Goal: Task Accomplishment & Management: Manage account settings

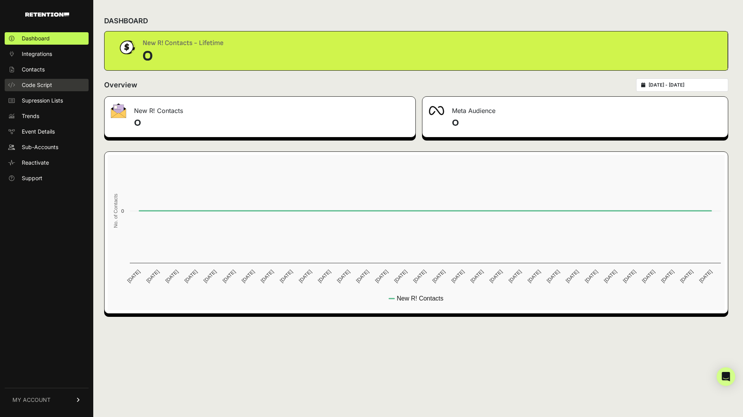
click at [41, 83] on span "Code Script" at bounding box center [37, 85] width 30 height 8
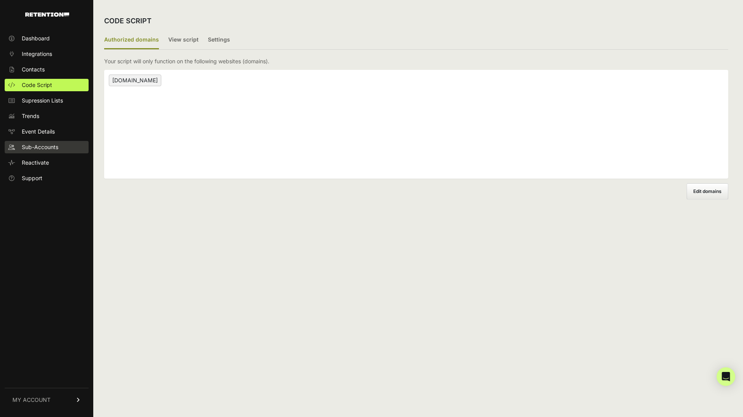
click at [52, 149] on span "Sub-Accounts" at bounding box center [40, 147] width 37 height 8
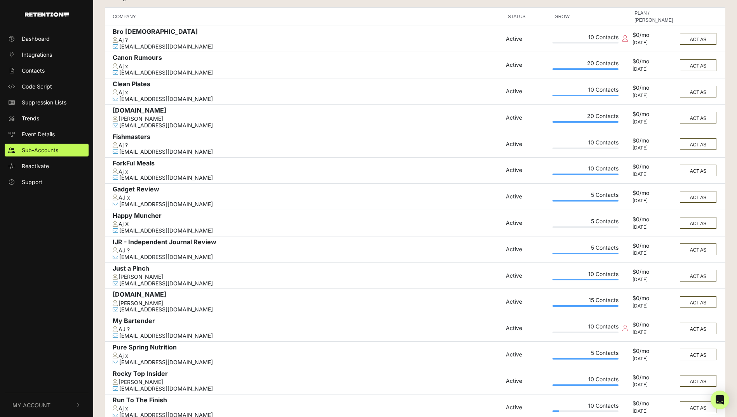
scroll to position [100, 0]
click at [691, 138] on td "ACT AS" at bounding box center [701, 144] width 49 height 26
click at [694, 150] on button "ACT AS" at bounding box center [698, 145] width 37 height 12
